Goal: Task Accomplishment & Management: Use online tool/utility

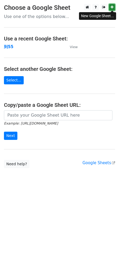
click at [113, 7] on icon at bounding box center [112, 7] width 3 height 4
click at [17, 79] on link "Select..." at bounding box center [14, 80] width 20 height 8
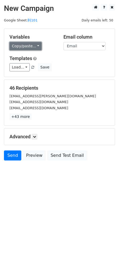
click at [17, 42] on link "Copy/paste..." at bounding box center [26, 46] width 32 height 8
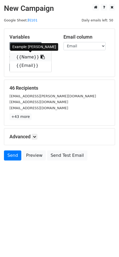
click at [18, 55] on link "{{Name}}" at bounding box center [31, 57] width 42 height 8
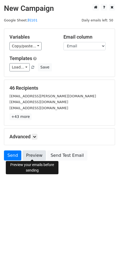
click at [29, 154] on link "Preview" at bounding box center [34, 155] width 23 height 10
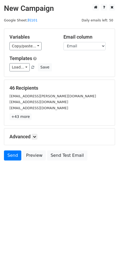
click at [56, 222] on html "New Campaign Daily emails left: 50 Google Sheet: 到101 Variables Copy/paste... {…" at bounding box center [59, 128] width 119 height 257
click at [15, 156] on link "Send" at bounding box center [12, 155] width 17 height 10
